Goal: Register for event/course

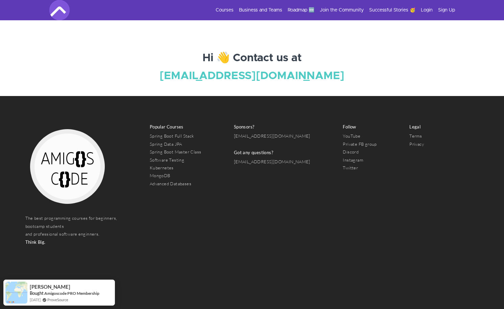
scroll to position [2429, 0]
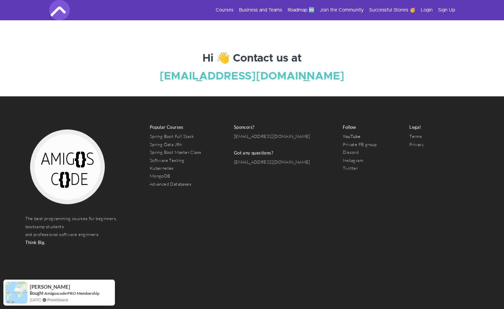
click at [343, 134] on link "YouTube" at bounding box center [352, 136] width 18 height 5
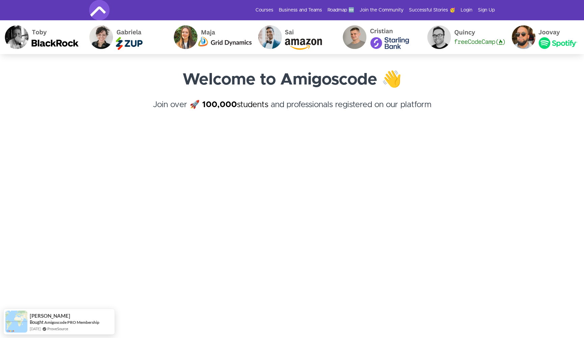
scroll to position [0, 0]
click at [262, 7] on link "Courses" at bounding box center [265, 10] width 18 height 7
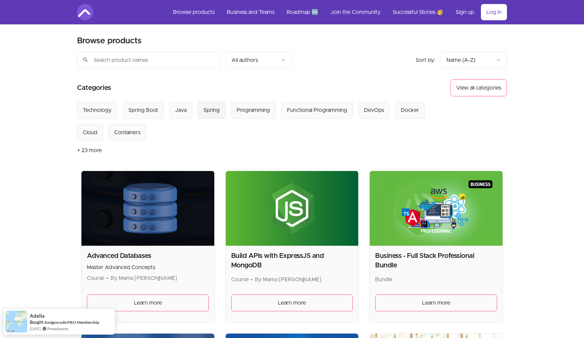
click at [219, 112] on button "Spring" at bounding box center [212, 110] width 28 height 17
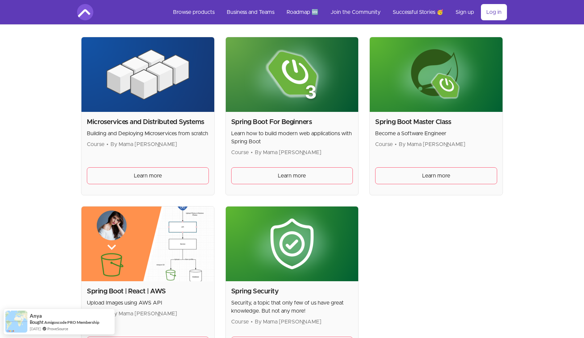
scroll to position [134, 0]
click at [431, 178] on span "Learn more" at bounding box center [436, 176] width 28 height 8
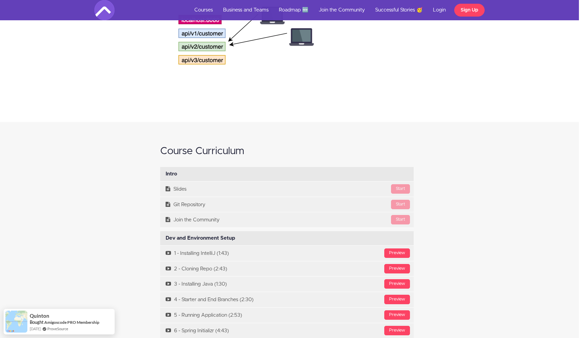
scroll to position [2001, 5]
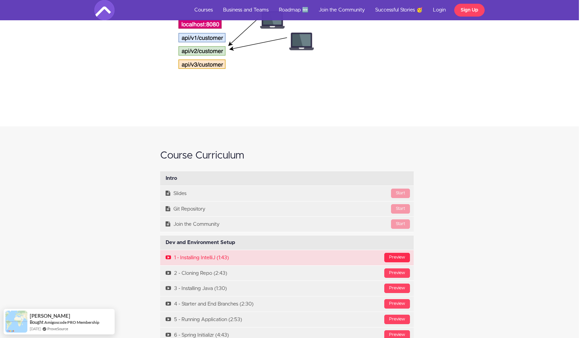
click at [404, 253] on div "Preview" at bounding box center [397, 257] width 26 height 9
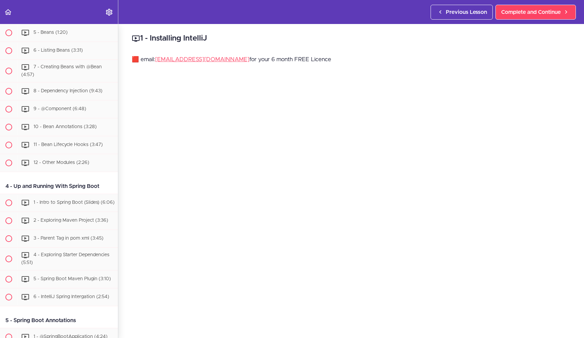
scroll to position [370, 0]
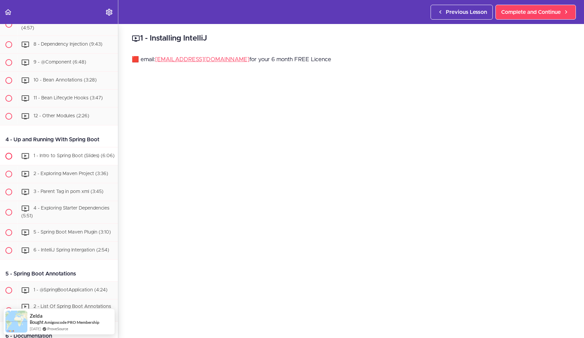
click at [54, 154] on span "1 - Intro to Spring Boot (Slides) (6:06)" at bounding box center [73, 156] width 81 height 5
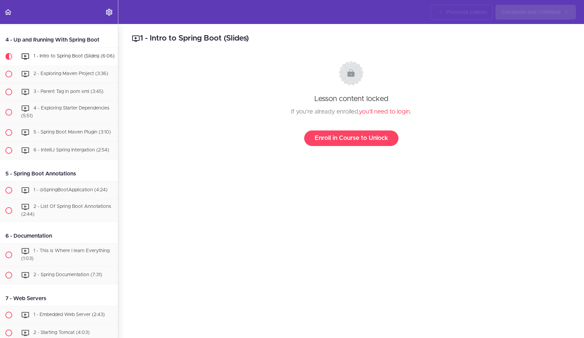
scroll to position [492, 0]
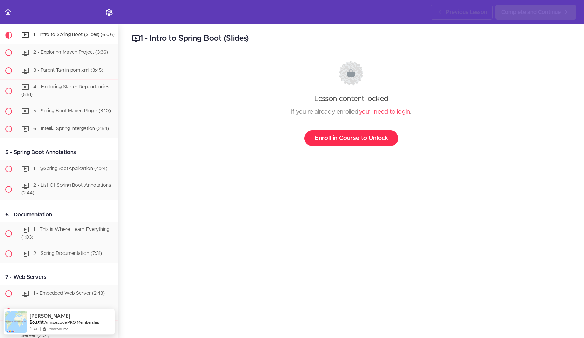
click at [342, 143] on link "Enroll in Course to Unlock" at bounding box center [351, 139] width 94 height 16
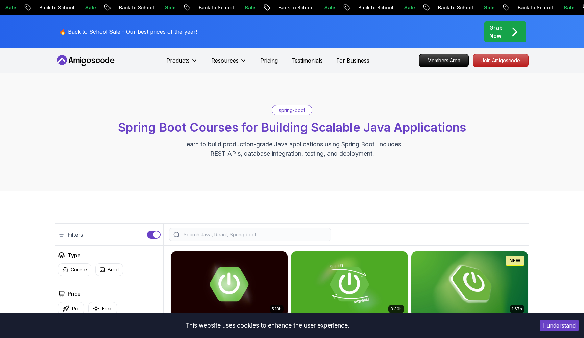
click at [463, 0] on div "Sale Back to School Sale Back to School Sale Back to School Sale Back to School…" at bounding box center [292, 7] width 584 height 15
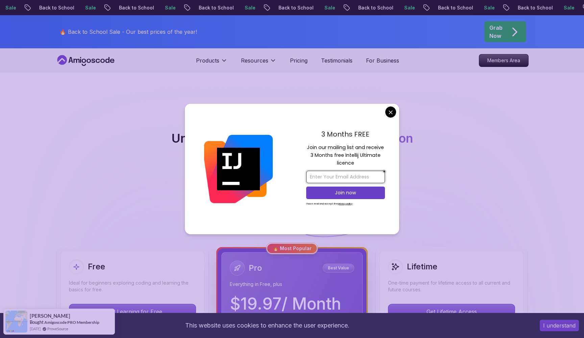
click at [359, 178] on input "email" at bounding box center [345, 177] width 79 height 13
type input "[PERSON_NAME][EMAIL_ADDRESS][PERSON_NAME][DOMAIN_NAME]"
click at [353, 192] on p "Join now" at bounding box center [346, 192] width 64 height 7
